Goal: Information Seeking & Learning: Understand process/instructions

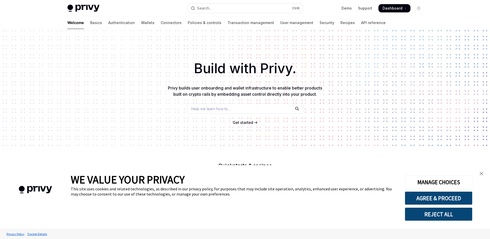
click at [480, 173] on img "close banner" at bounding box center [482, 174] width 4 height 4
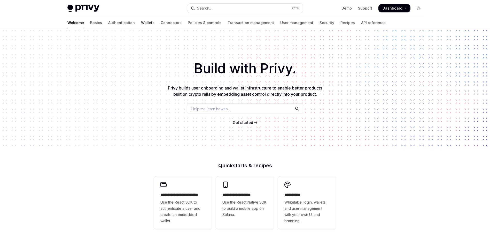
click at [141, 23] on link "Wallets" at bounding box center [147, 23] width 13 height 12
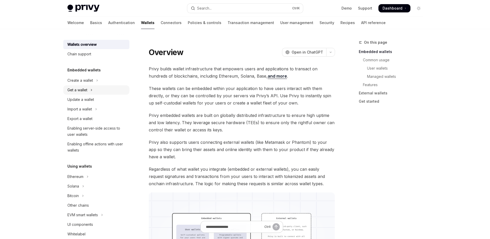
click at [93, 90] on button "Get a wallet" at bounding box center [96, 89] width 66 height 9
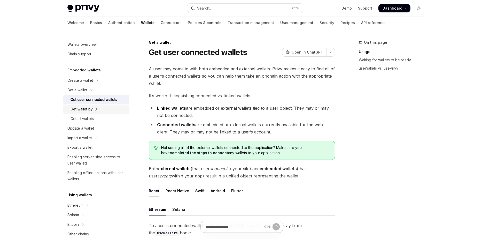
click at [81, 111] on div "Get wallet by ID" at bounding box center [84, 109] width 27 height 6
type textarea "*"
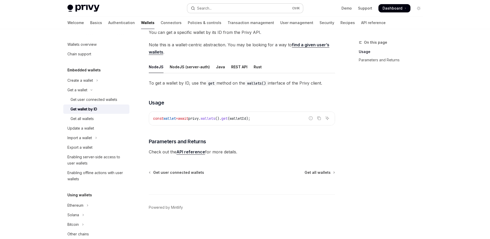
click at [227, 6] on button "Search... Ctrl K" at bounding box center [245, 8] width 116 height 9
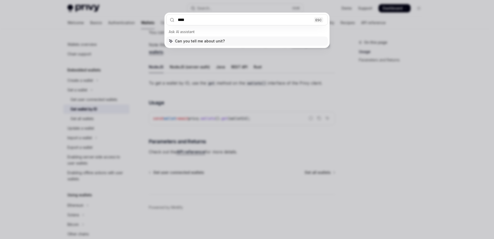
type input "*****"
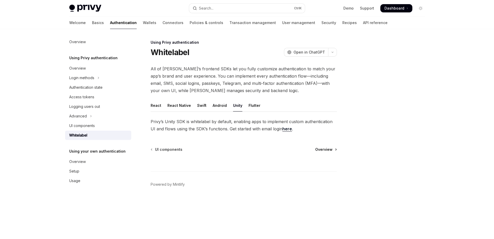
click at [332, 151] on span "Overview" at bounding box center [323, 149] width 17 height 5
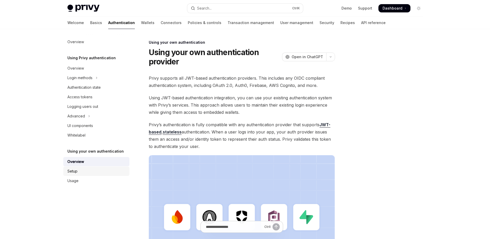
click at [92, 171] on div "Setup" at bounding box center [96, 171] width 59 height 6
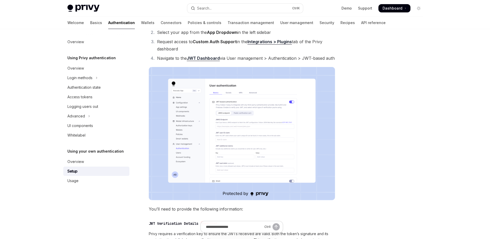
scroll to position [52, 0]
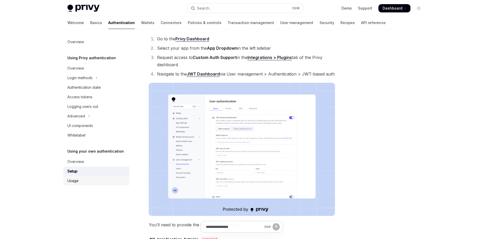
click at [85, 183] on div "Usage" at bounding box center [96, 181] width 59 height 6
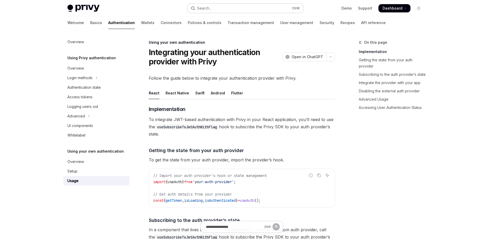
click at [207, 12] on button "Search... Ctrl K" at bounding box center [245, 8] width 116 height 9
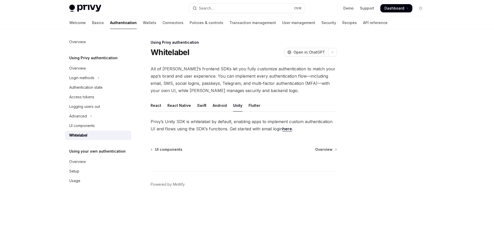
click at [198, 50] on div "Whitelabel OpenAI Open in ChatGPT" at bounding box center [244, 52] width 186 height 9
drag, startPoint x: 198, startPoint y: 50, endPoint x: 232, endPoint y: 54, distance: 34.6
click at [232, 54] on div "Whitelabel OpenAI Open in ChatGPT" at bounding box center [244, 52] width 186 height 9
click at [246, 7] on button "Search... Ctrl K" at bounding box center [247, 8] width 116 height 9
click at [92, 26] on link "Basics" at bounding box center [98, 23] width 12 height 12
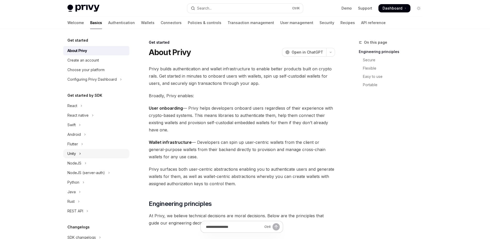
click at [78, 152] on button "Unity" at bounding box center [96, 153] width 66 height 9
type textarea "*"
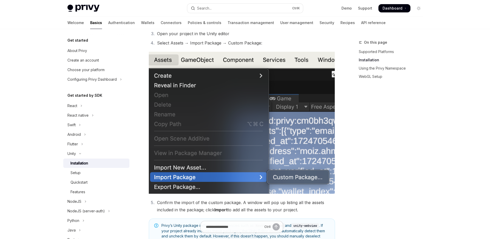
scroll to position [103, 0]
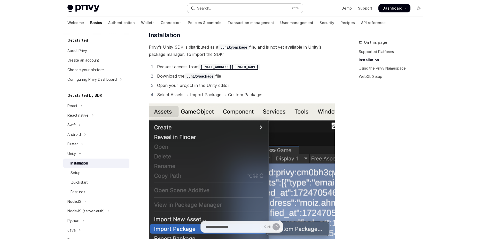
click at [259, 9] on button "Search... Ctrl K" at bounding box center [245, 8] width 116 height 9
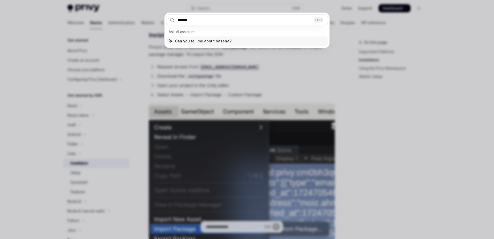
type input "*******"
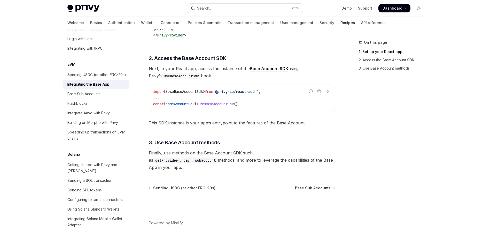
scroll to position [222, 0]
click at [79, 97] on div "Base Sub Accounts" at bounding box center [83, 94] width 33 height 6
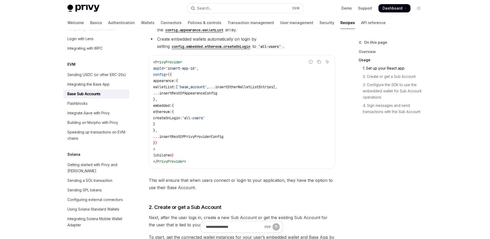
scroll to position [284, 0]
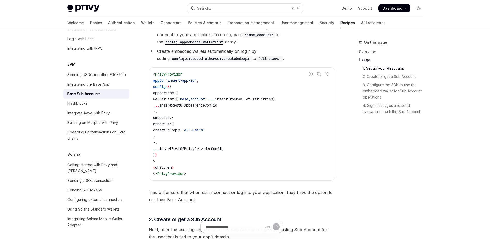
drag, startPoint x: 23, startPoint y: 90, endPoint x: 20, endPoint y: 65, distance: 25.0
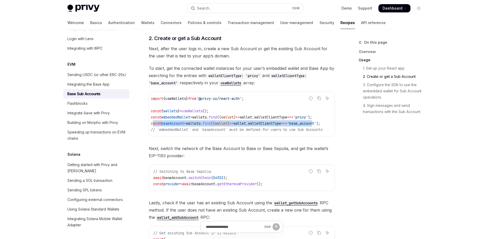
scroll to position [0, 24]
drag, startPoint x: 159, startPoint y: 116, endPoint x: 336, endPoint y: 117, distance: 177.6
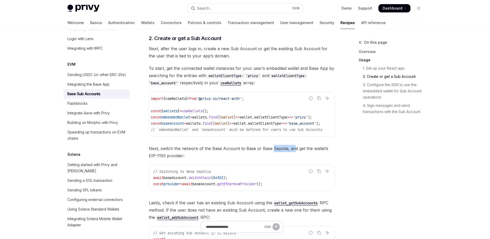
drag, startPoint x: 294, startPoint y: 131, endPoint x: 271, endPoint y: 131, distance: 23.0
click at [271, 131] on div "Base Sub Accounts are a feature of the Base Account (formerly known as Coinbase…" at bounding box center [242, 230] width 186 height 1260
drag, startPoint x: 271, startPoint y: 131, endPoint x: 325, endPoint y: 113, distance: 57.1
click at [325, 113] on code "import { useWallets } from '@privy-io/react-auth' ; const { wallets } = useWall…" at bounding box center [243, 113] width 184 height 37
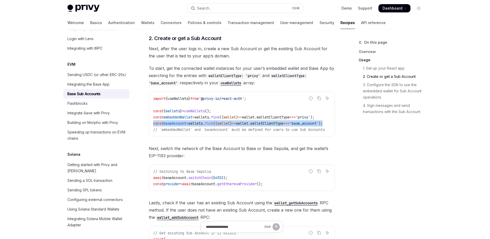
drag, startPoint x: 325, startPoint y: 114, endPoint x: 153, endPoint y: 117, distance: 171.9
click at [153, 117] on code "import { useWallets } from '@privy-io/react-auth' ; const { wallets } = useWall…" at bounding box center [245, 113] width 184 height 37
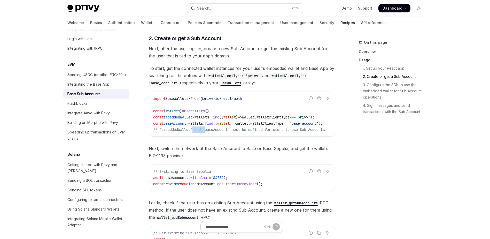
drag, startPoint x: 153, startPoint y: 117, endPoint x: 207, endPoint y: 131, distance: 55.9
click at [207, 131] on div "Report incorrect code Copy Ask AI import { useWallets } from '@privy-io/react-a…" at bounding box center [242, 113] width 186 height 45
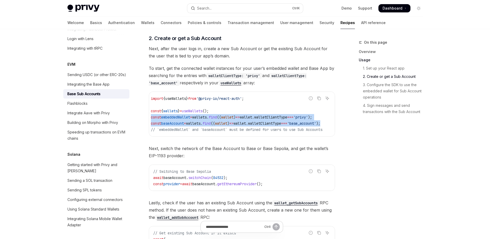
scroll to position [0, 24]
drag, startPoint x: 153, startPoint y: 110, endPoint x: 340, endPoint y: 118, distance: 187.6
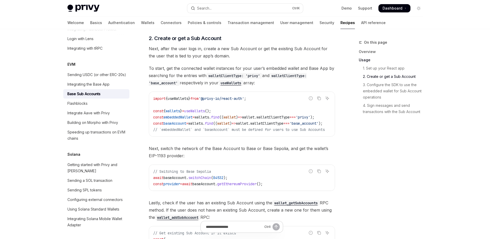
click at [230, 127] on span "// `embeddedWallet` and `baseAccount` must be defined for users to use Sub Acco…" at bounding box center [239, 129] width 172 height 5
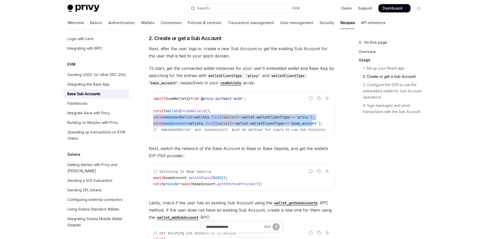
scroll to position [0, 24]
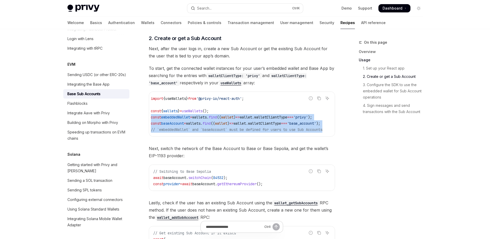
drag, startPoint x: 154, startPoint y: 110, endPoint x: 324, endPoint y: 121, distance: 170.4
click at [324, 121] on code "import { useWallets } from '@privy-io/react-auth' ; const { wallets } = useWall…" at bounding box center [243, 113] width 184 height 37
drag, startPoint x: 324, startPoint y: 121, endPoint x: 316, endPoint y: 124, distance: 8.6
click at [316, 124] on code "import { useWallets } from '@privy-io/react-auth' ; const { wallets } = useWall…" at bounding box center [243, 113] width 184 height 37
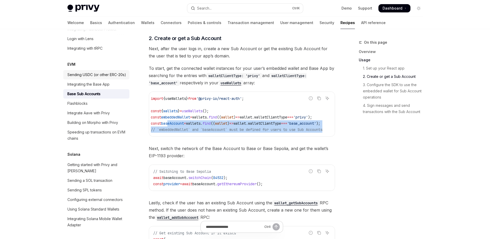
scroll to position [0, 0]
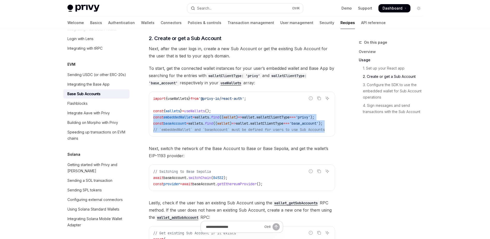
drag, startPoint x: 313, startPoint y: 123, endPoint x: 149, endPoint y: 108, distance: 164.0
click at [149, 108] on div "import { useWallets } from '@privy-io/react-auth' ; const { wallets } = useWall…" at bounding box center [242, 114] width 186 height 44
click at [194, 119] on code "import { useWallets } from '@privy-io/react-auth' ; const { wallets } = useWall…" at bounding box center [245, 113] width 184 height 37
drag, startPoint x: 152, startPoint y: 104, endPoint x: 331, endPoint y: 127, distance: 180.1
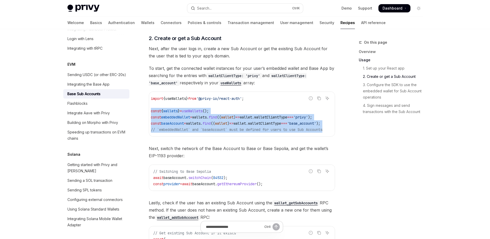
click at [331, 127] on div "import { useWallets } from '@privy-io/react-auth' ; const { wallets } = useWall…" at bounding box center [242, 114] width 186 height 44
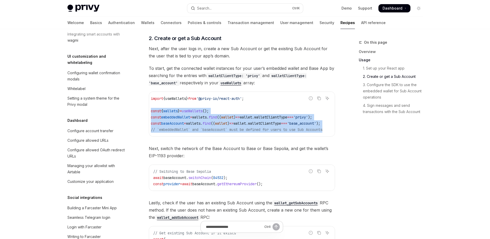
scroll to position [70, 0]
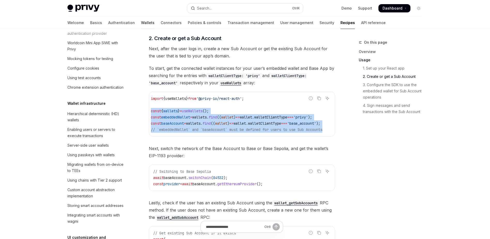
click at [141, 23] on link "Wallets" at bounding box center [147, 23] width 13 height 12
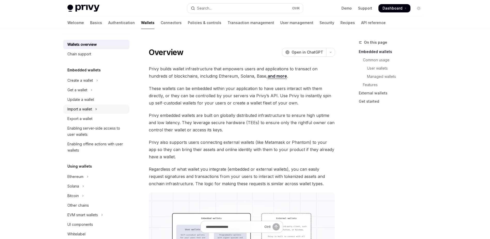
click at [90, 112] on div "Import a wallet" at bounding box center [79, 109] width 25 height 6
type textarea "*"
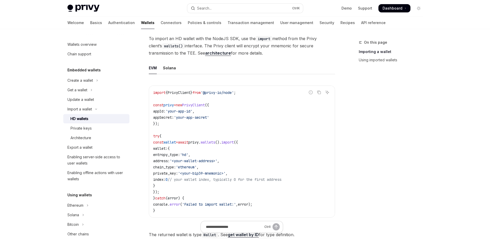
scroll to position [155, 0]
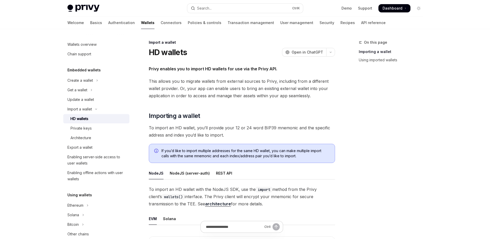
type textarea "*"
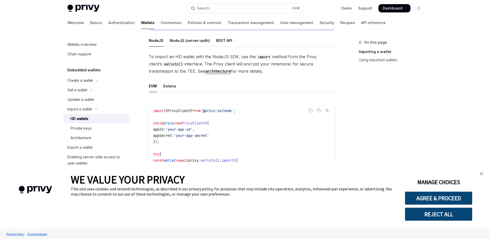
scroll to position [155, 0]
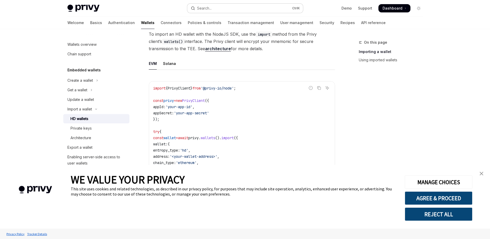
click at [202, 9] on div "Search..." at bounding box center [204, 8] width 14 height 6
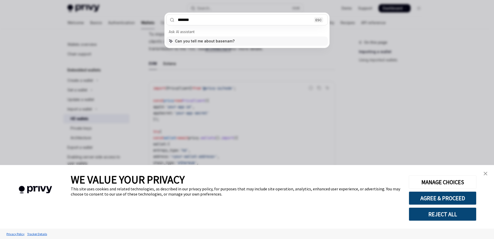
type input "********"
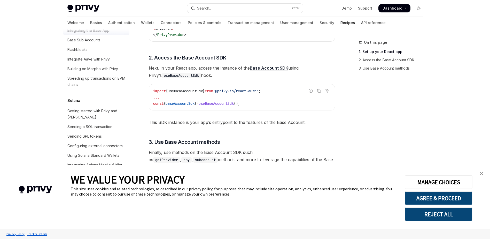
scroll to position [222, 0]
click at [8, 91] on div "Skip to main content Privy Docs home page Search... Ctrl K Demo Support Dashboa…" at bounding box center [245, 15] width 490 height 475
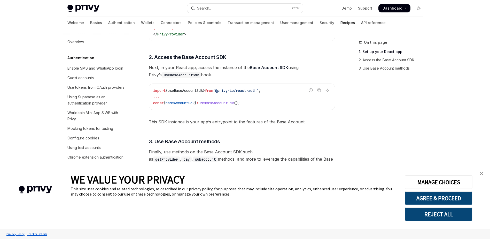
click at [192, 156] on code "pay" at bounding box center [186, 159] width 10 height 6
drag, startPoint x: 292, startPoint y: 147, endPoint x: 322, endPoint y: 147, distance: 29.7
click at [218, 156] on code "subaccount" at bounding box center [205, 159] width 25 height 6
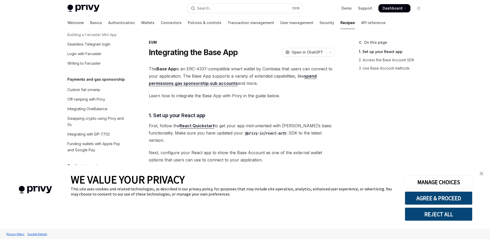
scroll to position [439, 0]
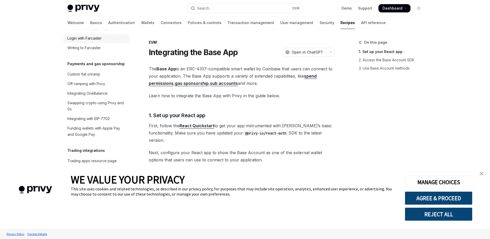
click at [84, 41] on div "Login with Farcaster" at bounding box center [84, 38] width 34 height 6
type textarea "*"
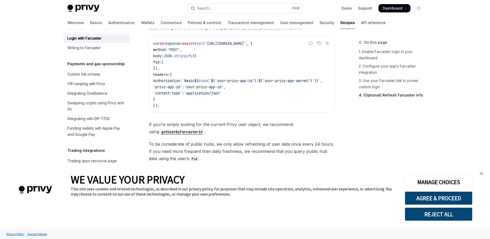
scroll to position [510, 0]
